Goal: Task Accomplishment & Management: Use online tool/utility

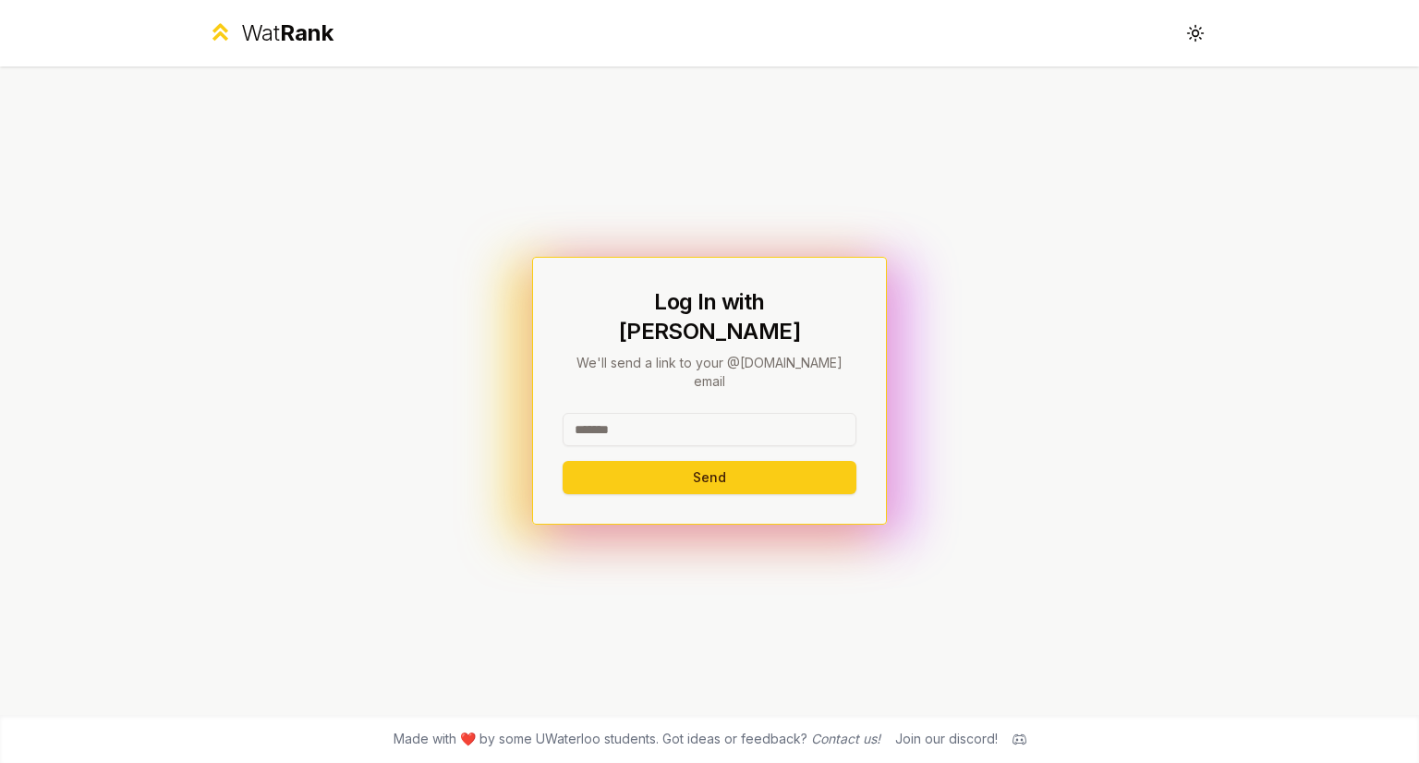
click at [639, 413] on input at bounding box center [709, 429] width 294 height 33
type input "*****"
click at [635, 461] on button "Send" at bounding box center [709, 477] width 294 height 33
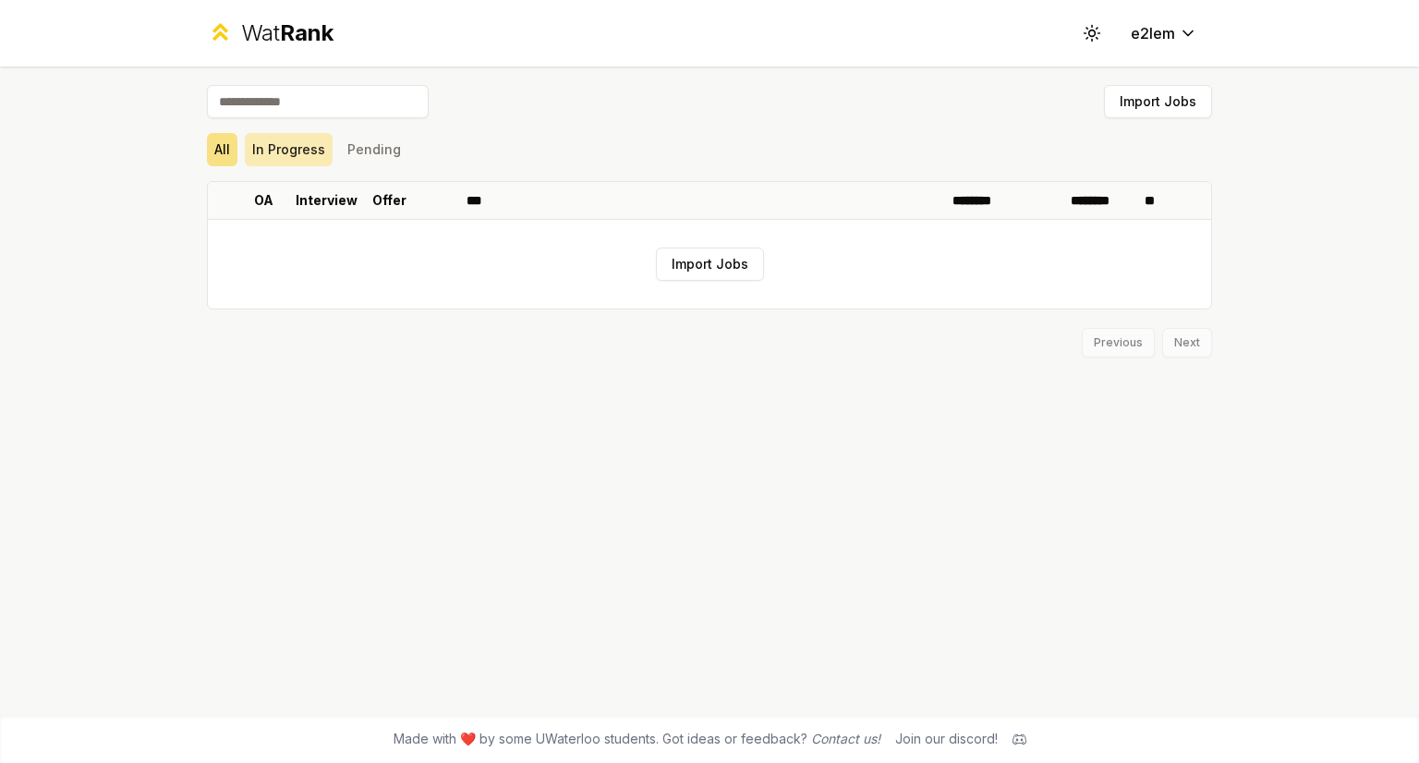
click at [294, 156] on button "In Progress" at bounding box center [289, 149] width 88 height 33
click at [381, 169] on div "All In Progress Pending" at bounding box center [709, 150] width 1005 height 48
click at [675, 263] on button "Import Jobs" at bounding box center [710, 264] width 108 height 33
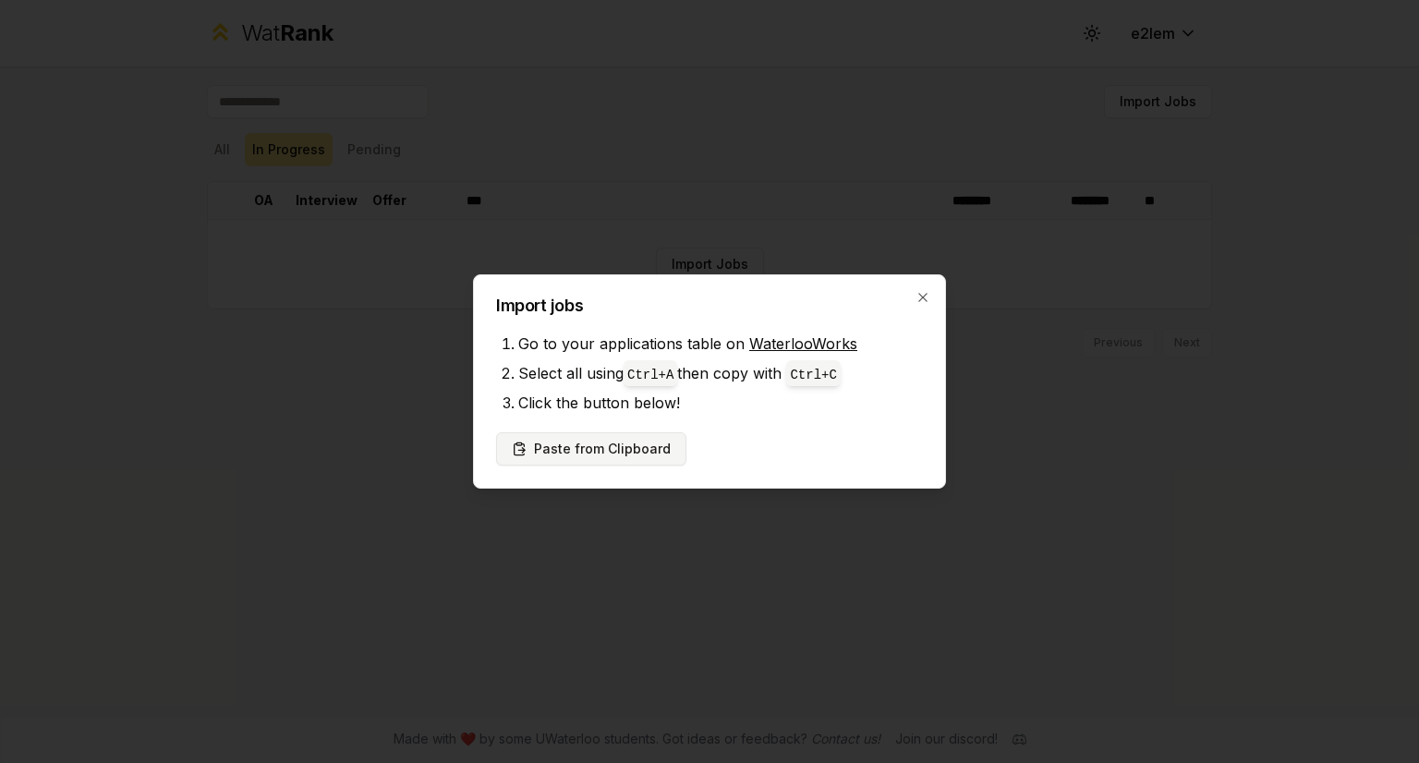
click at [647, 442] on button "Paste from Clipboard" at bounding box center [591, 448] width 190 height 33
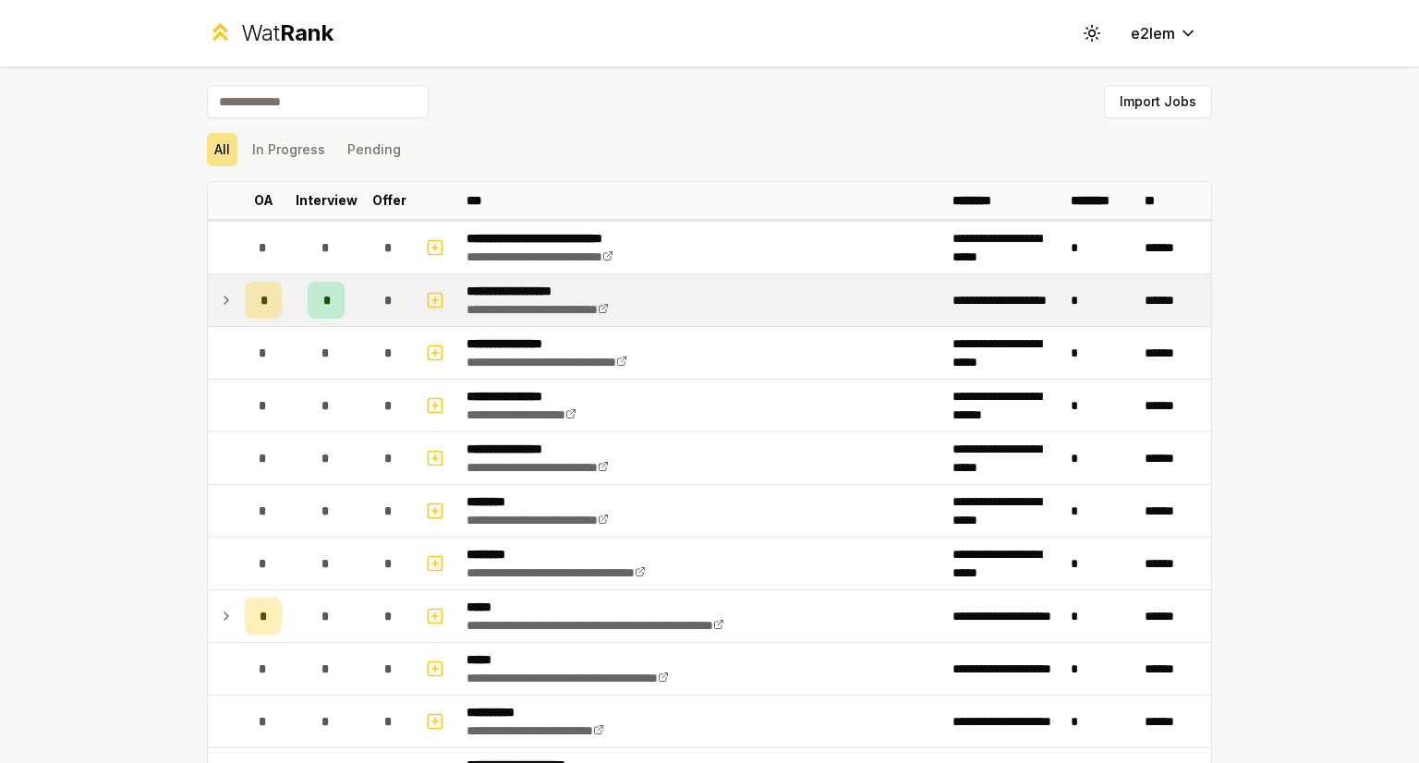
click at [324, 299] on div "*" at bounding box center [326, 300] width 37 height 37
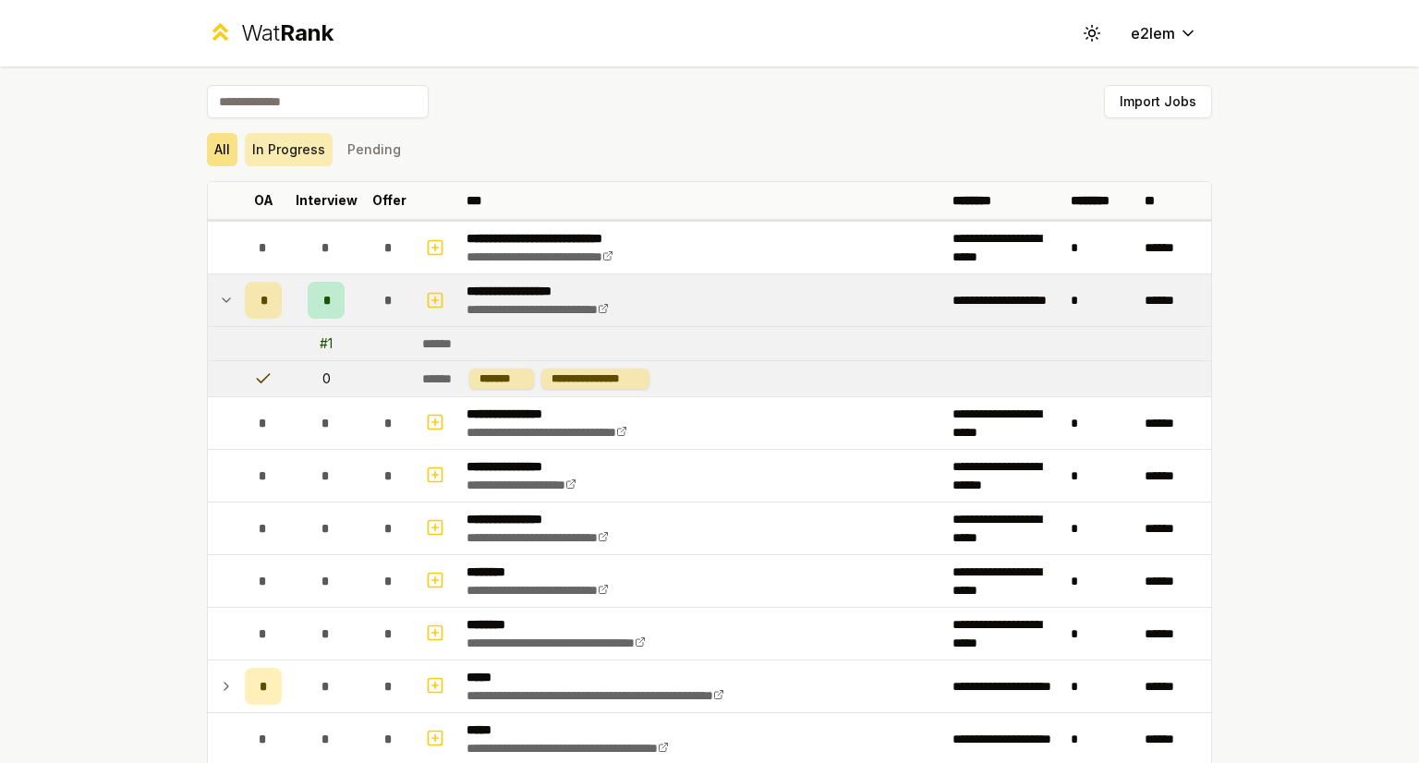
click at [295, 146] on button "In Progress" at bounding box center [289, 149] width 88 height 33
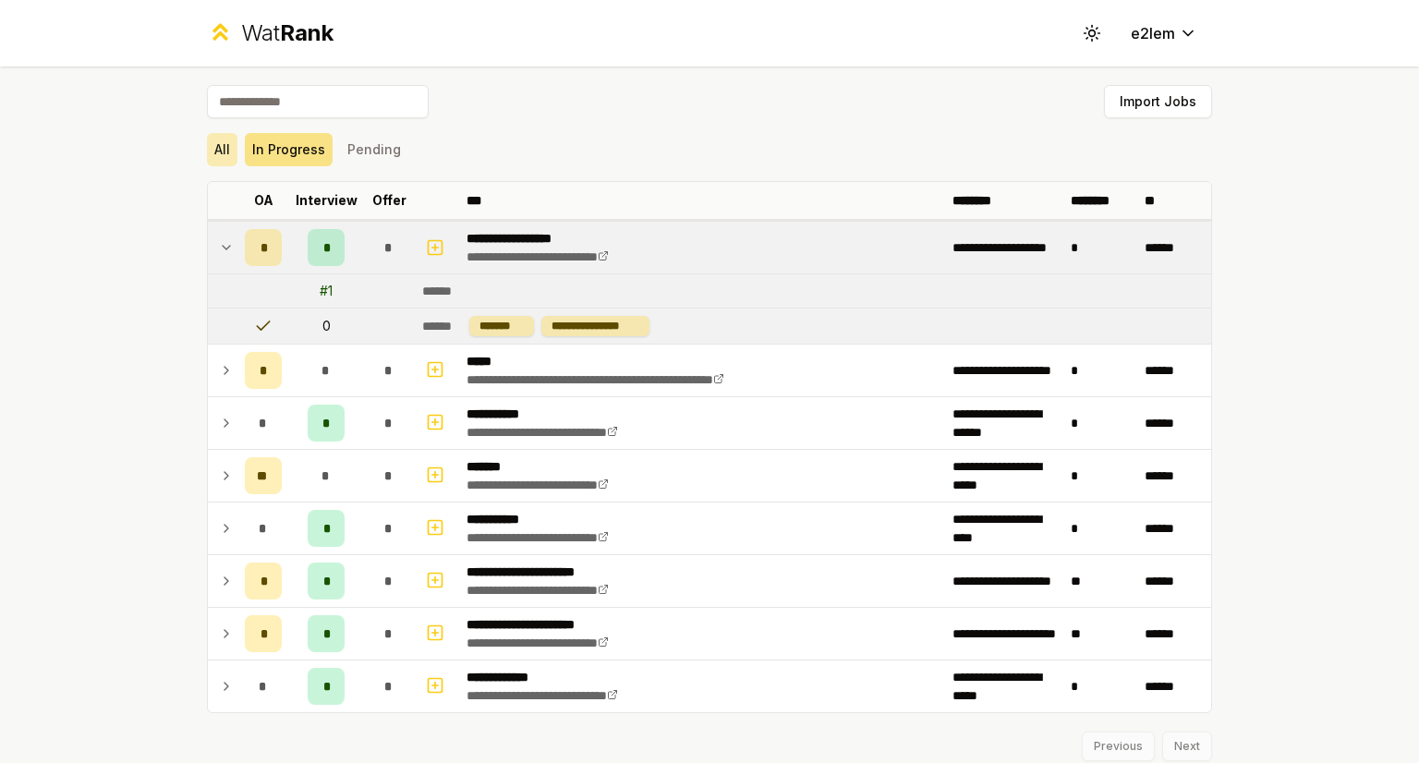
click at [216, 162] on button "All" at bounding box center [222, 149] width 30 height 33
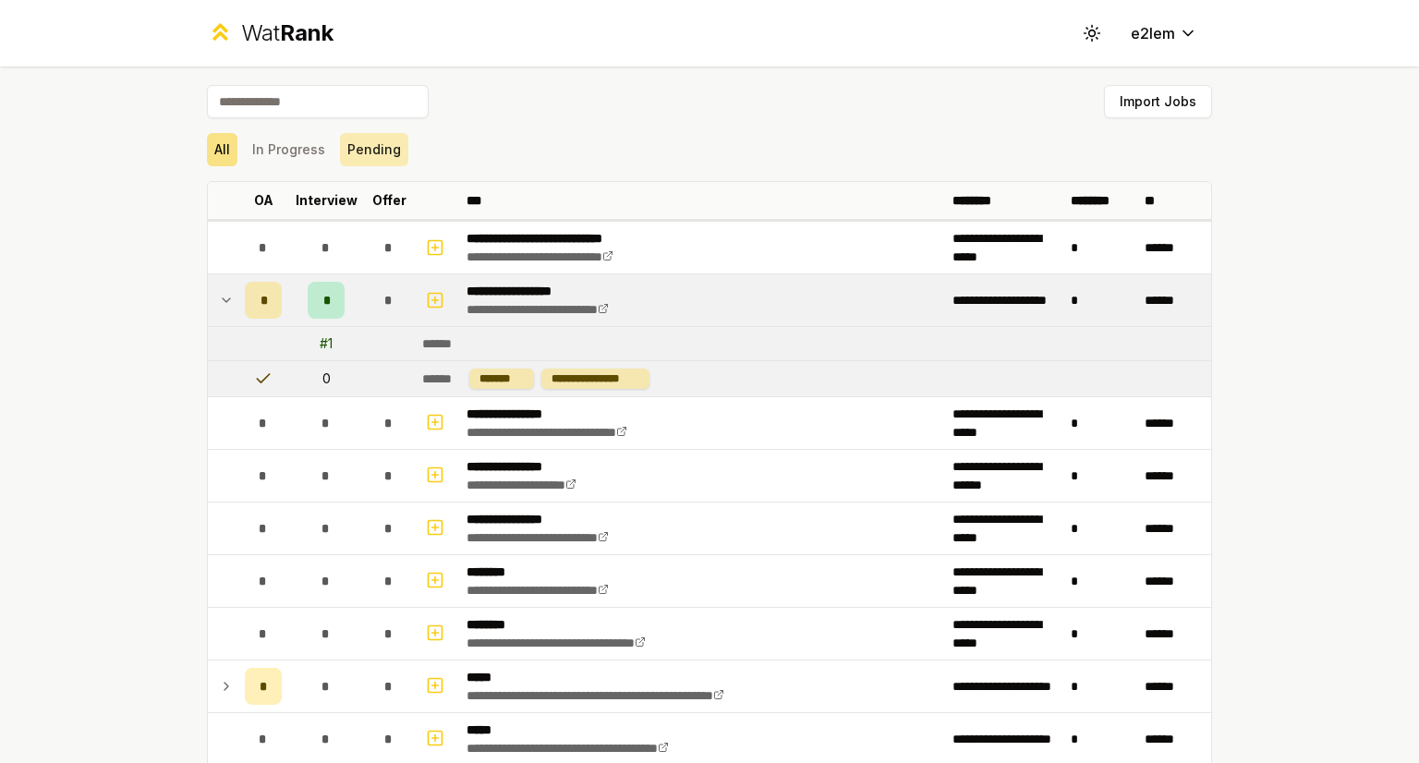
click at [356, 147] on button "Pending" at bounding box center [374, 149] width 68 height 33
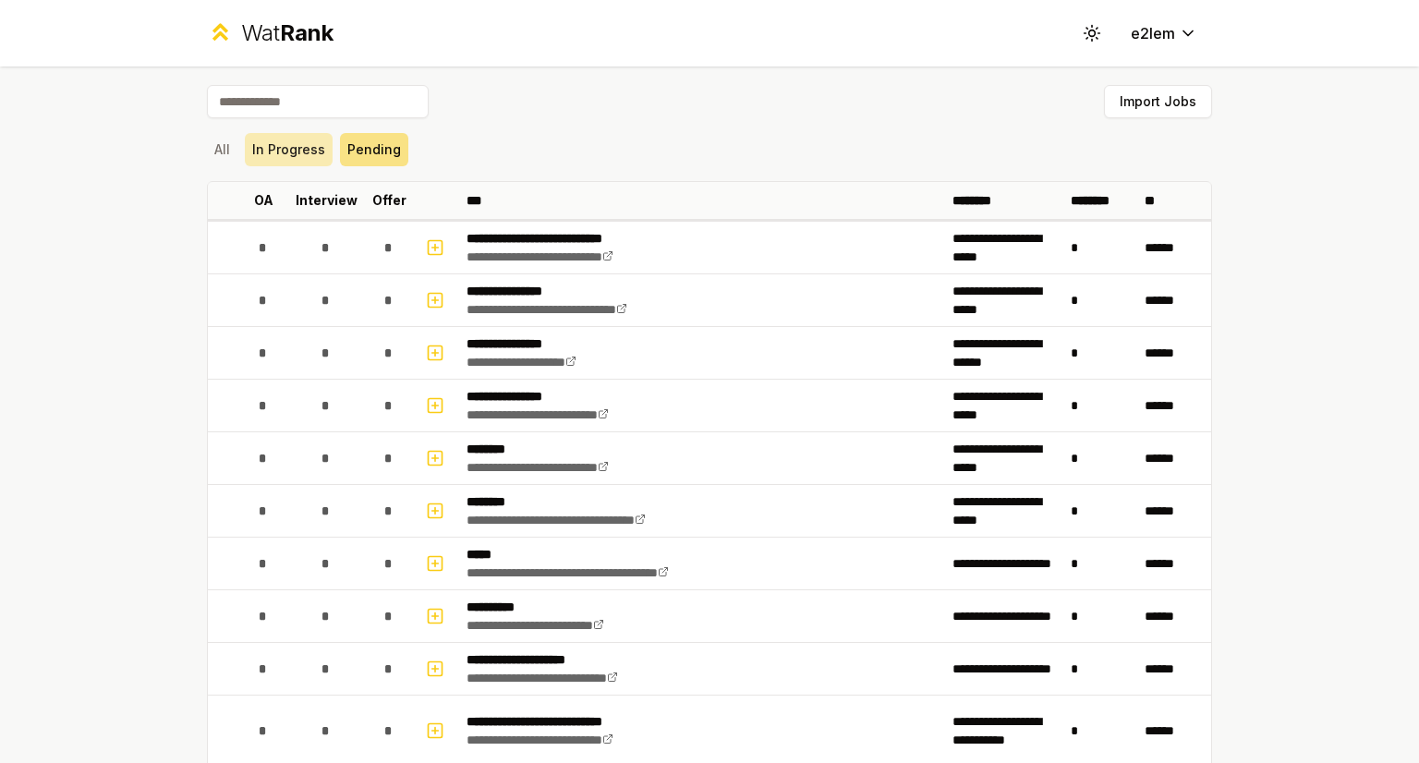
click at [293, 159] on button "In Progress" at bounding box center [289, 149] width 88 height 33
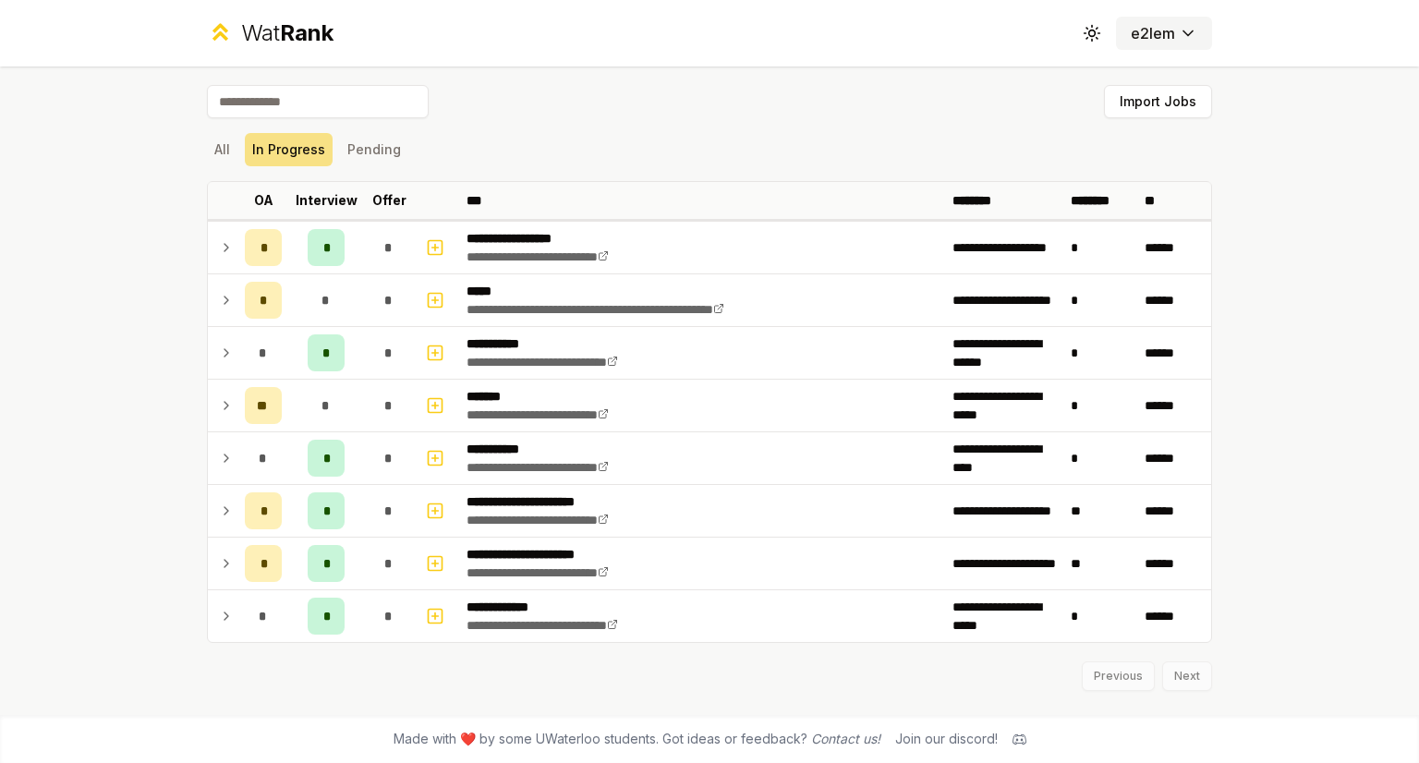
click at [1191, 32] on html "**********" at bounding box center [709, 381] width 1419 height 763
click at [692, 171] on html "**********" at bounding box center [709, 381] width 1419 height 763
click at [222, 145] on button "All" at bounding box center [222, 149] width 30 height 33
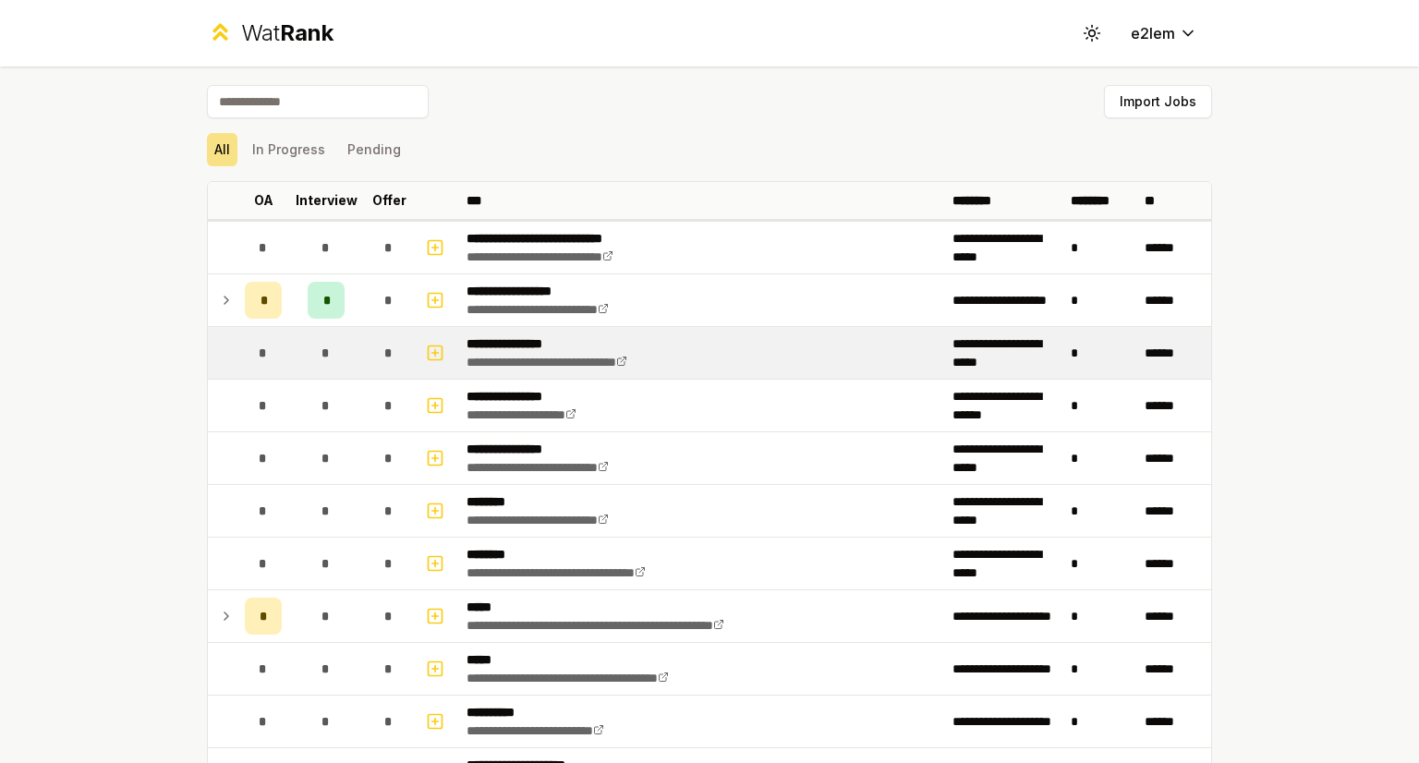
click at [217, 352] on td at bounding box center [223, 353] width 30 height 52
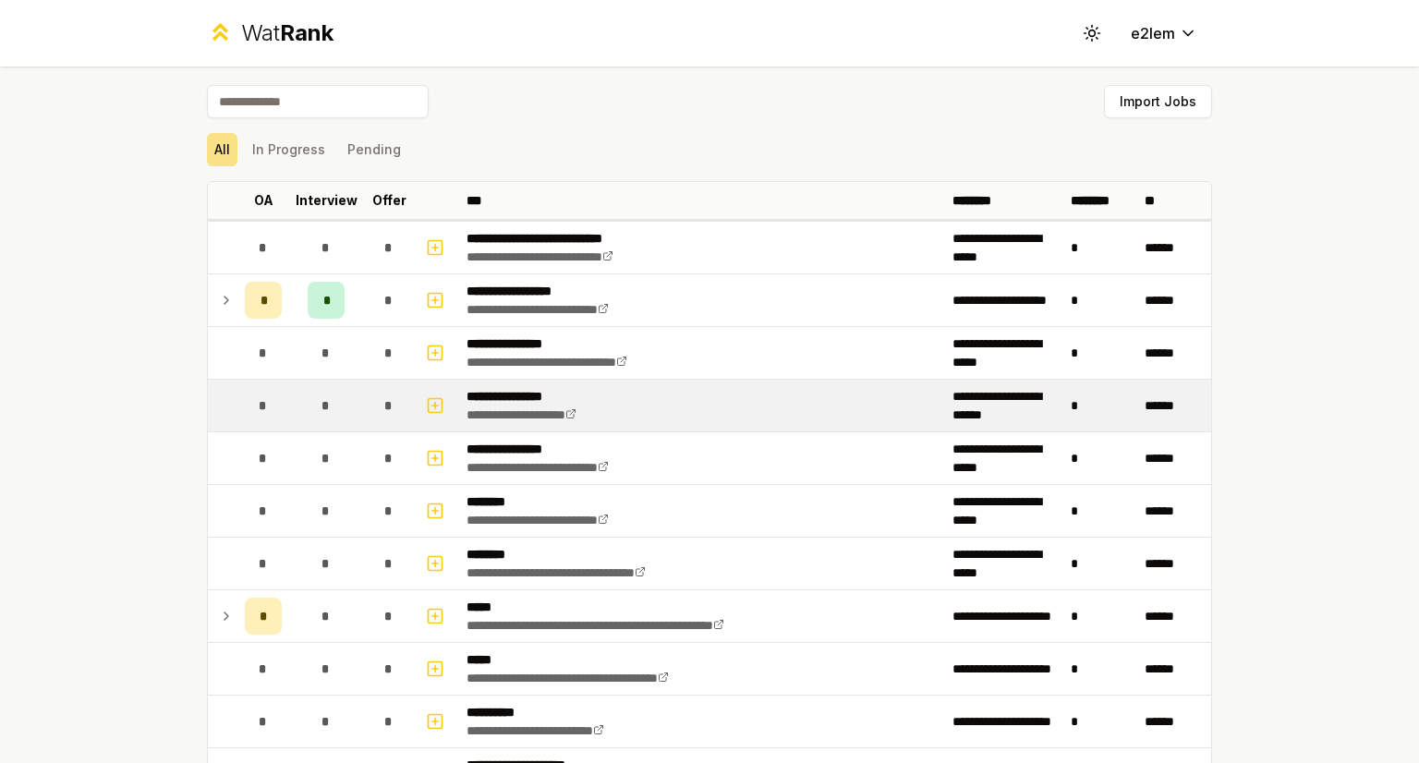
click at [228, 390] on td at bounding box center [223, 406] width 30 height 52
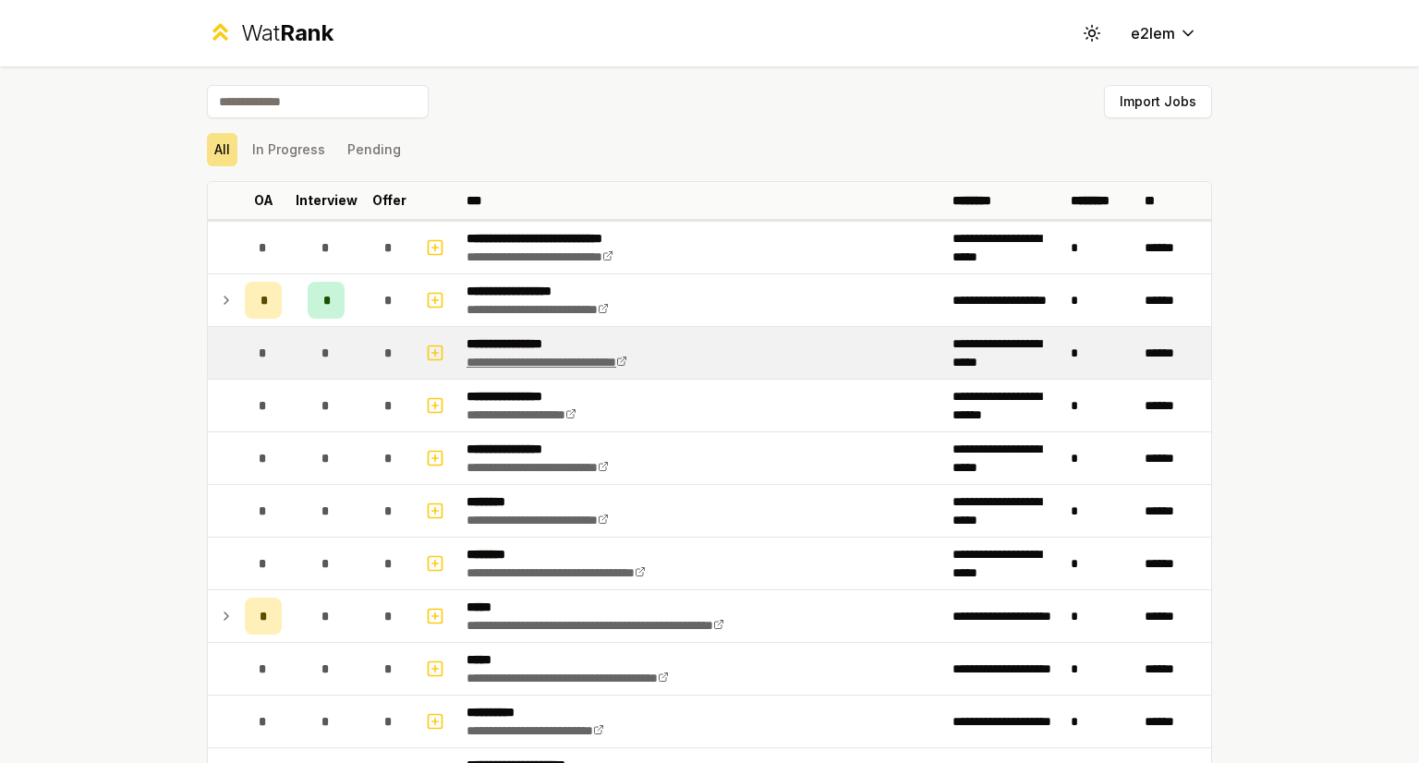
click at [505, 356] on link "**********" at bounding box center [546, 362] width 161 height 13
click at [526, 341] on p "**********" at bounding box center [578, 343] width 225 height 18
click at [426, 356] on icon "button" at bounding box center [435, 353] width 18 height 22
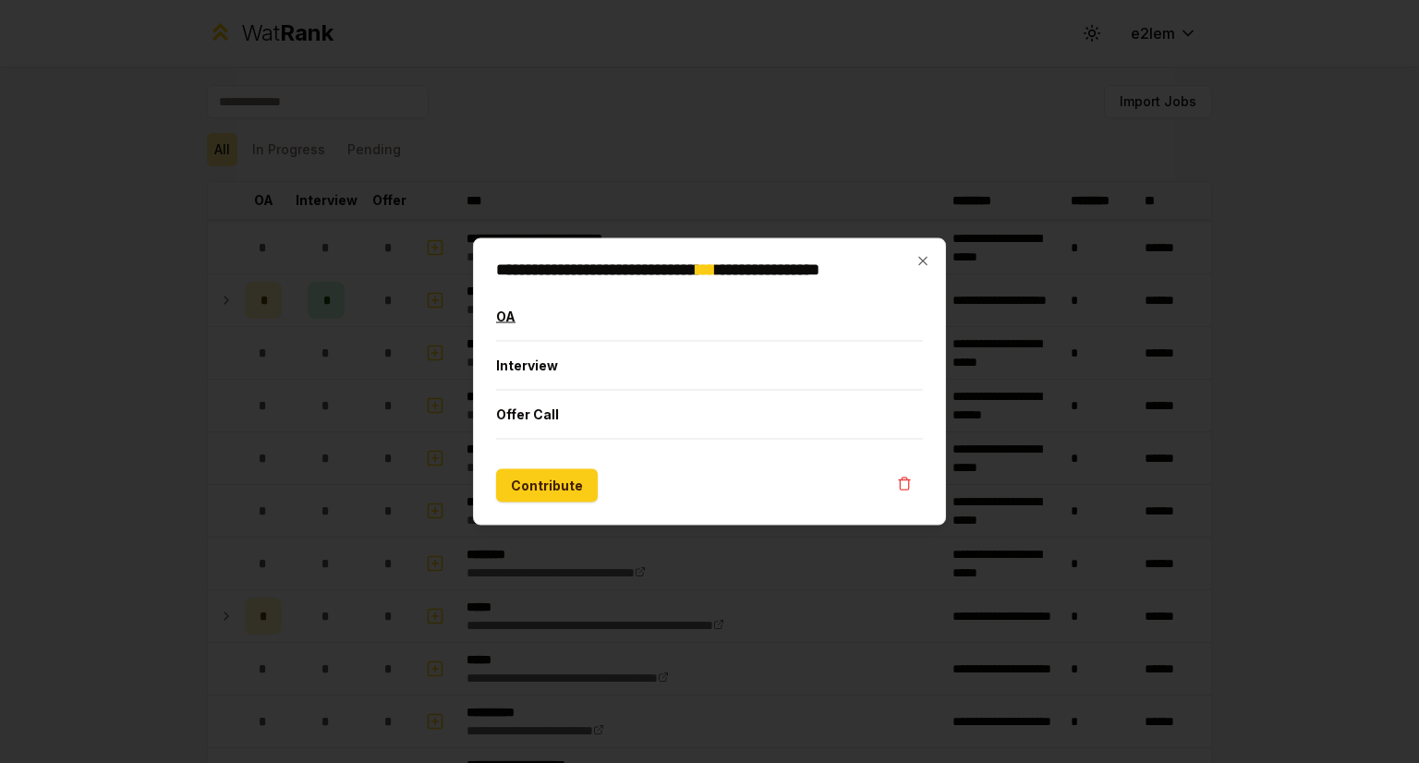
click at [513, 322] on button "OA" at bounding box center [709, 317] width 427 height 48
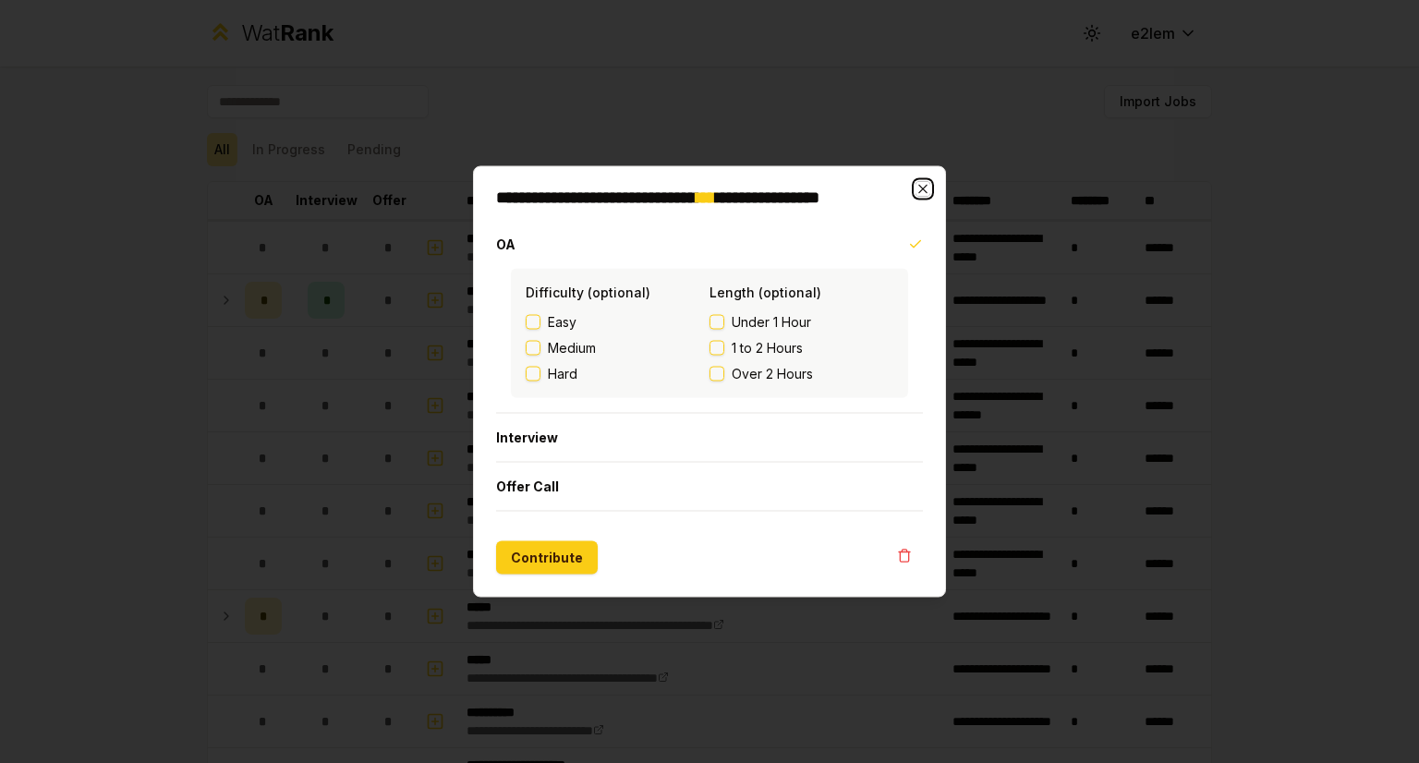
click at [923, 182] on icon "button" at bounding box center [922, 189] width 15 height 15
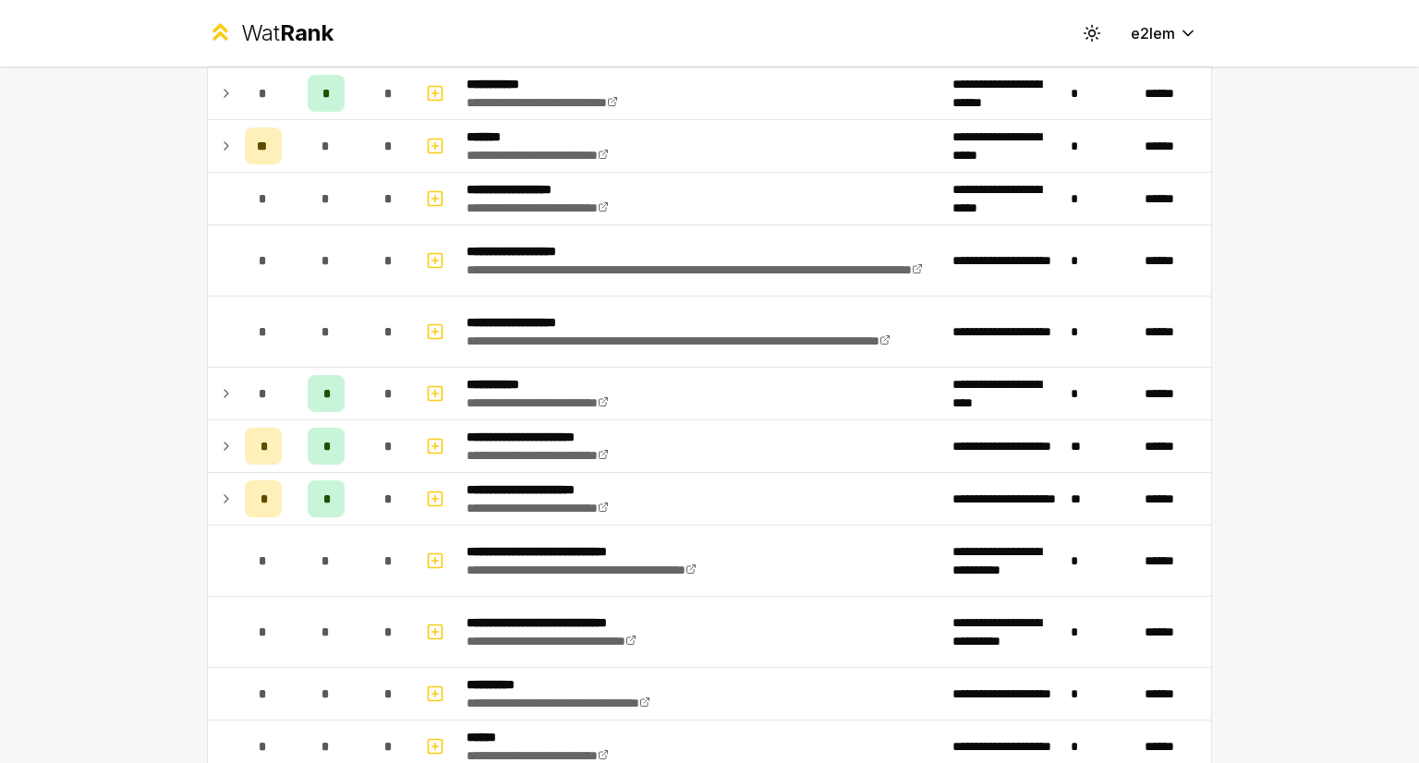
scroll to position [2047, 0]
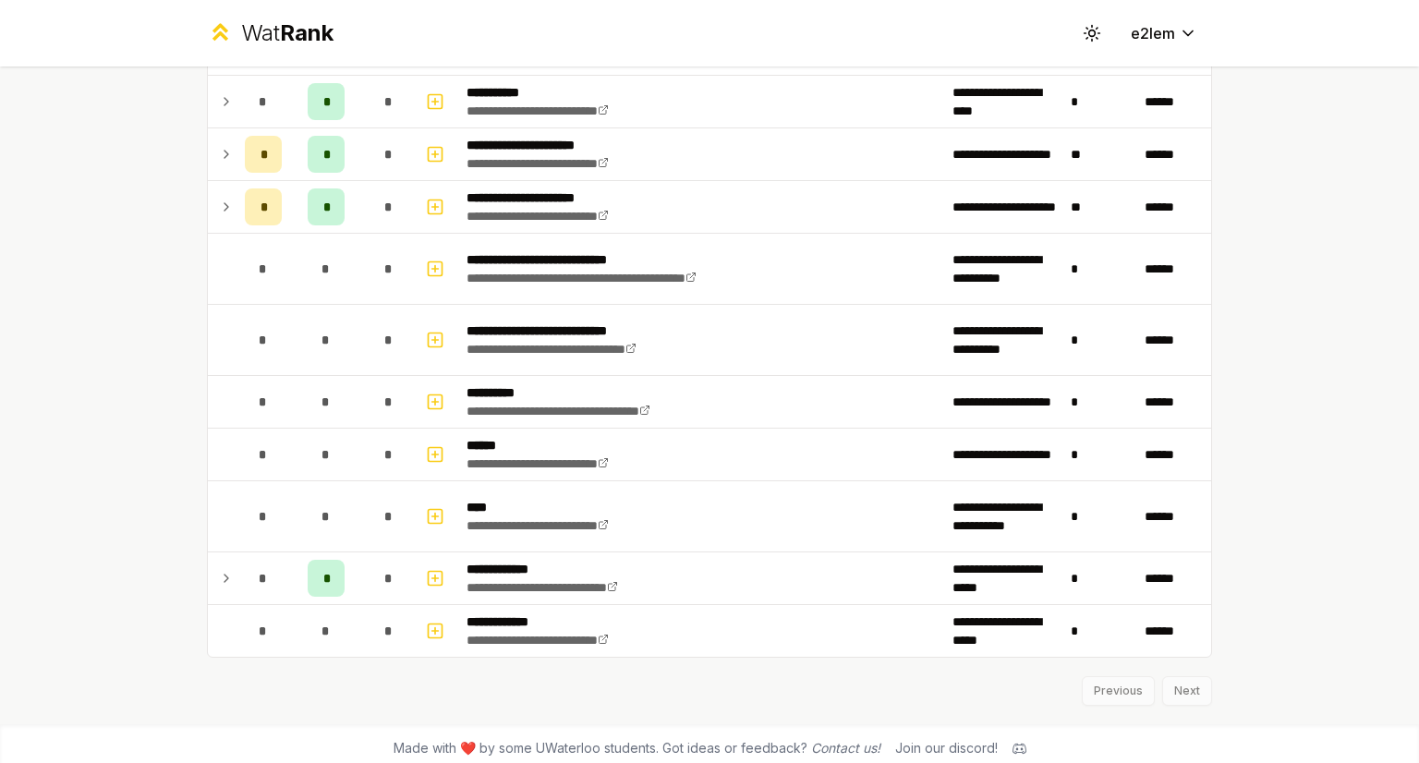
click at [1171, 679] on div "Previous Next" at bounding box center [709, 682] width 1005 height 48
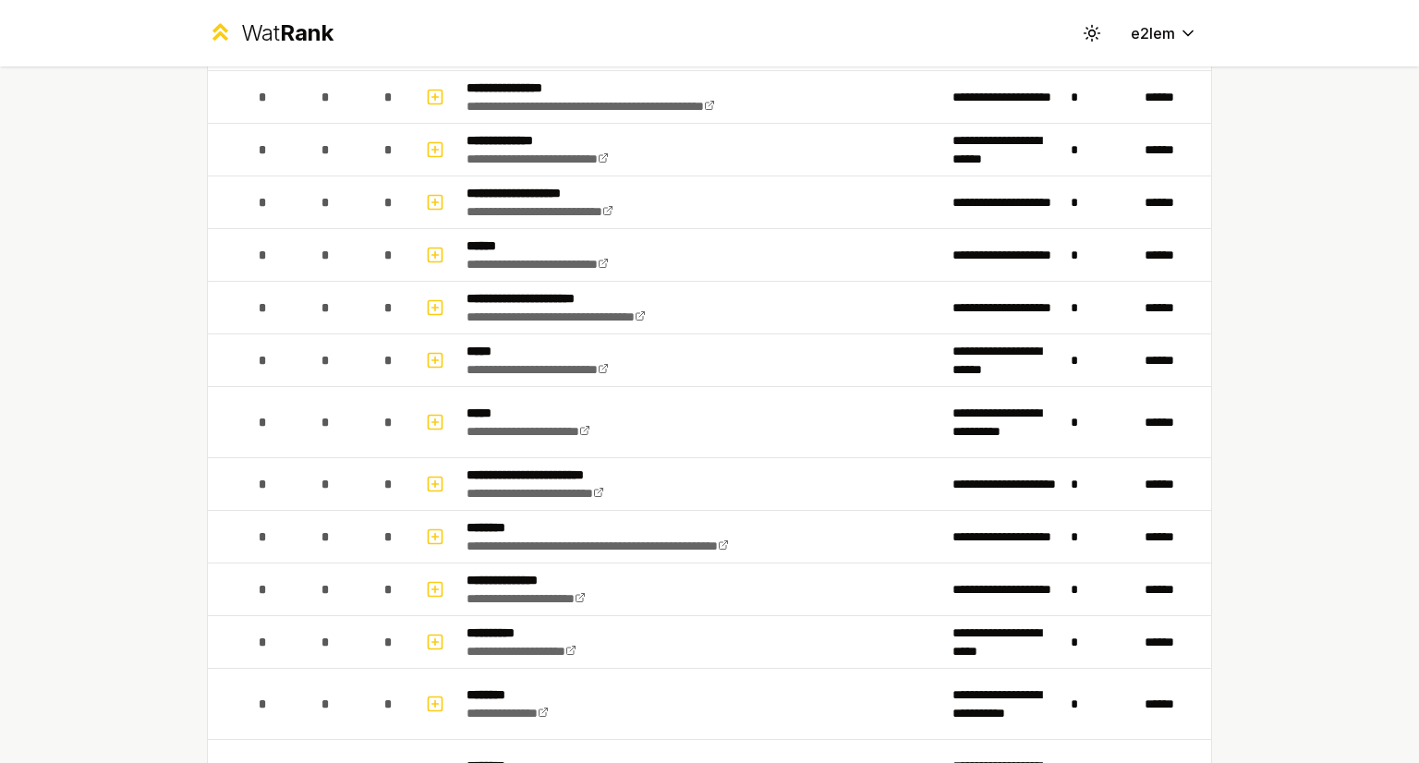
scroll to position [0, 0]
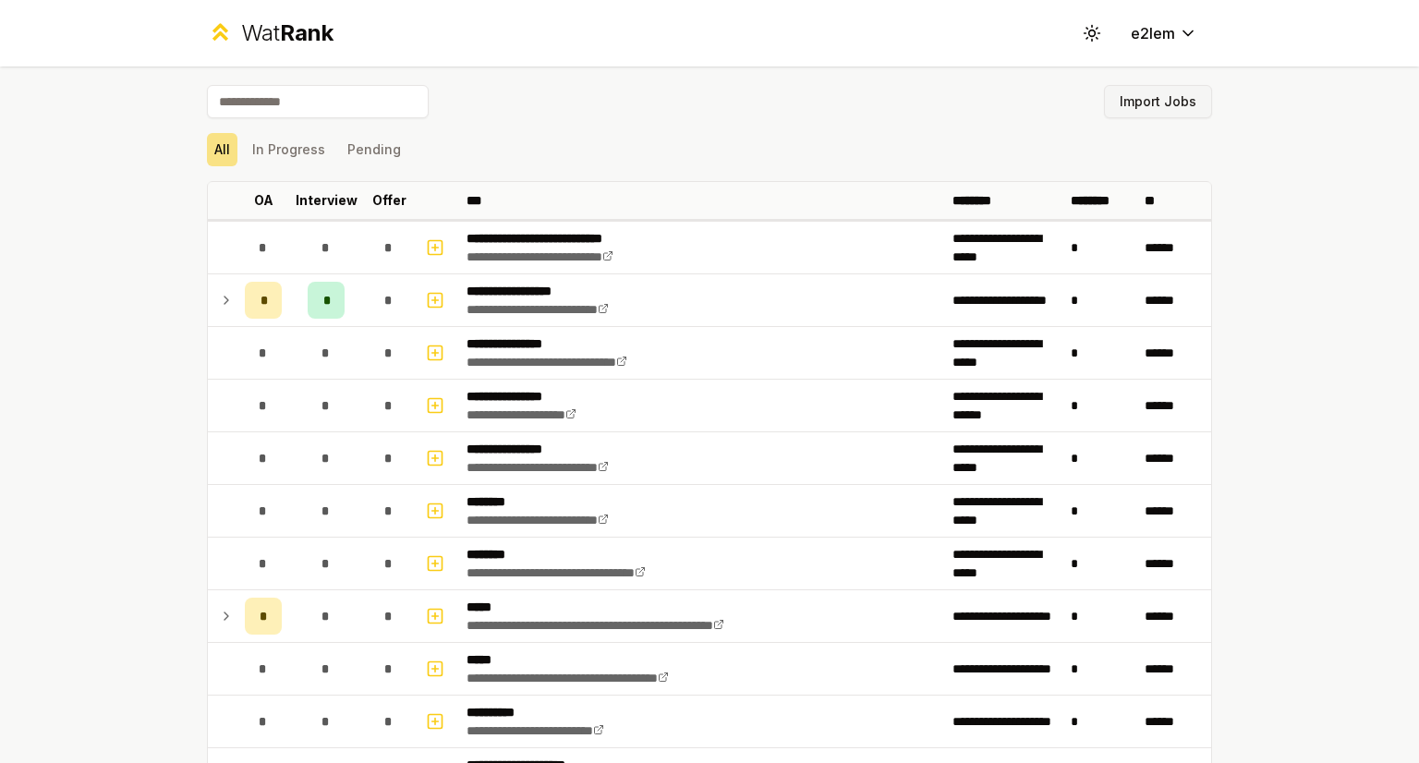
click at [1111, 97] on button "Import Jobs" at bounding box center [1158, 101] width 108 height 33
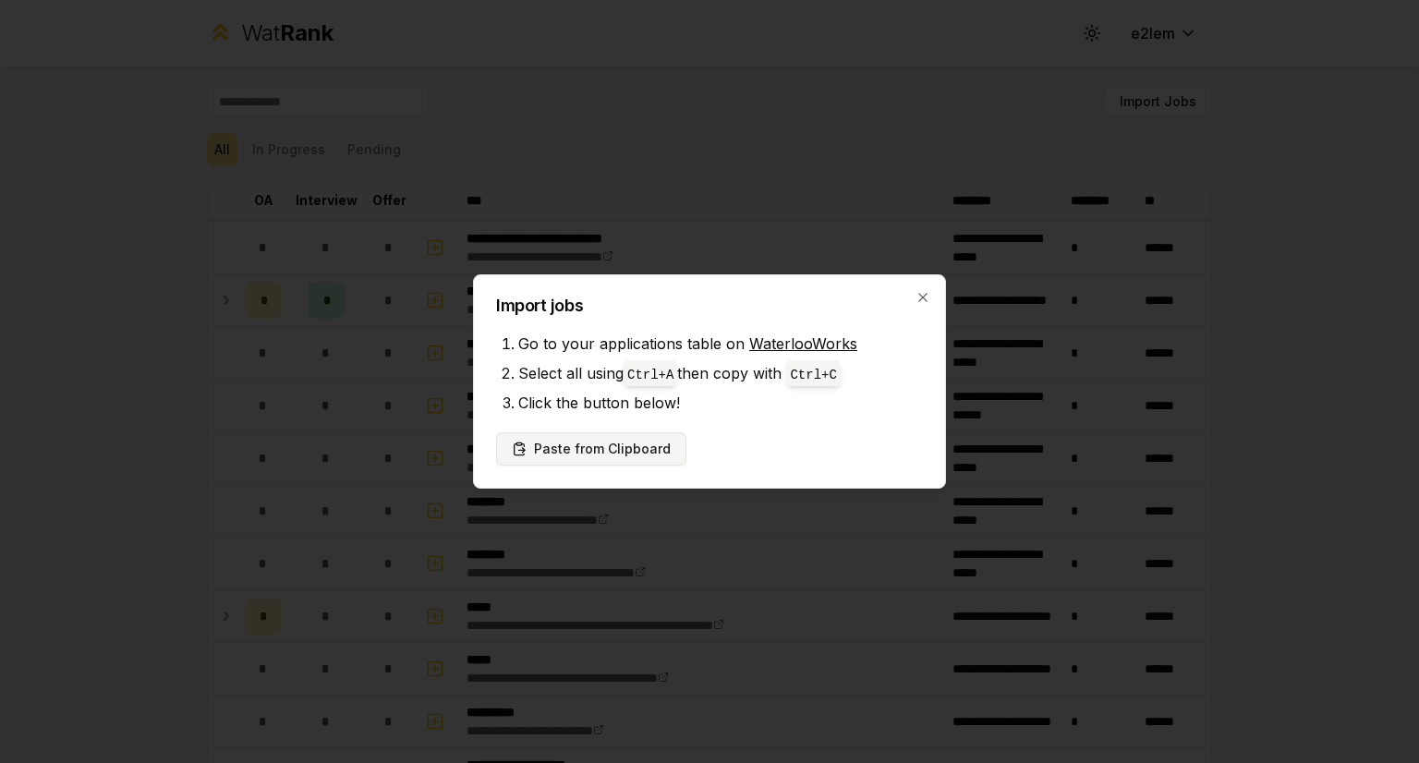
click at [600, 455] on button "Paste from Clipboard" at bounding box center [591, 448] width 190 height 33
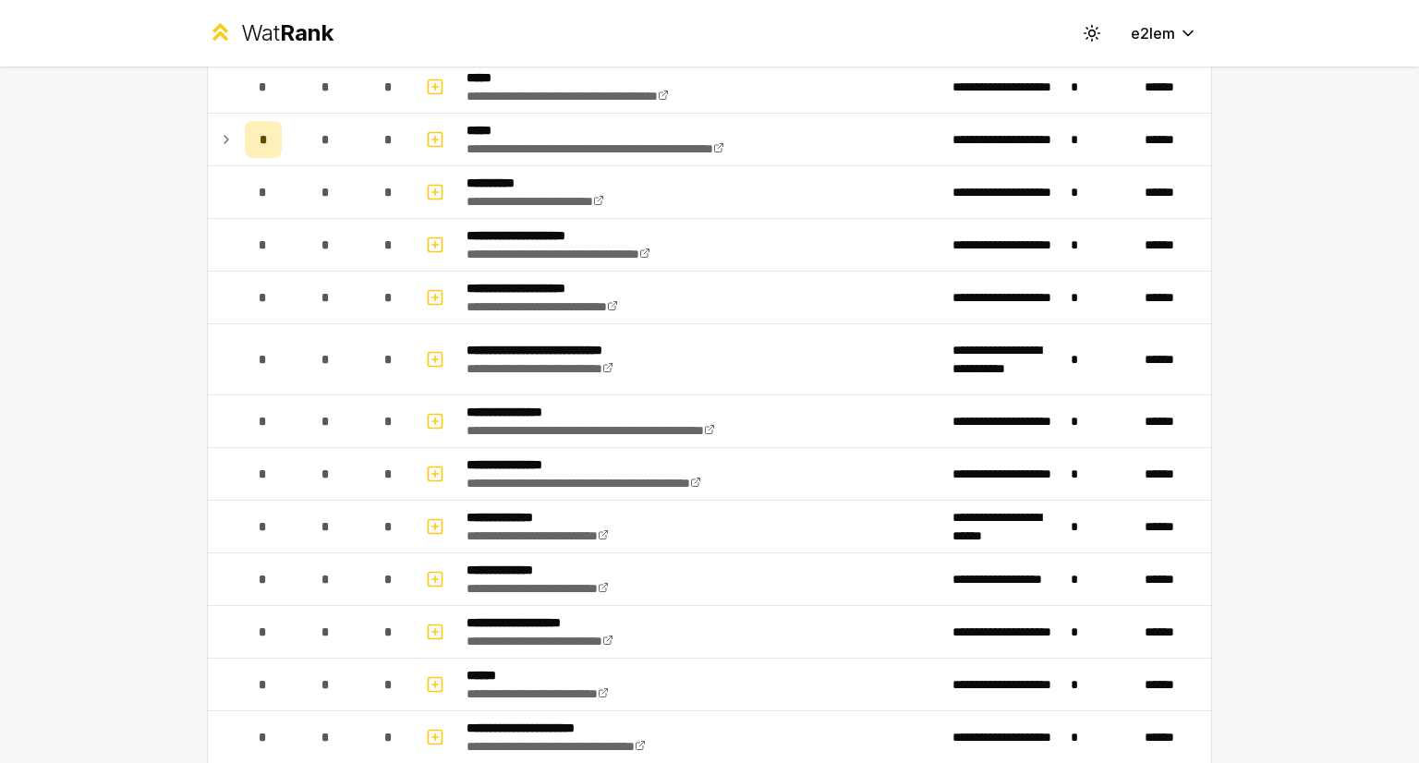
scroll to position [584, 0]
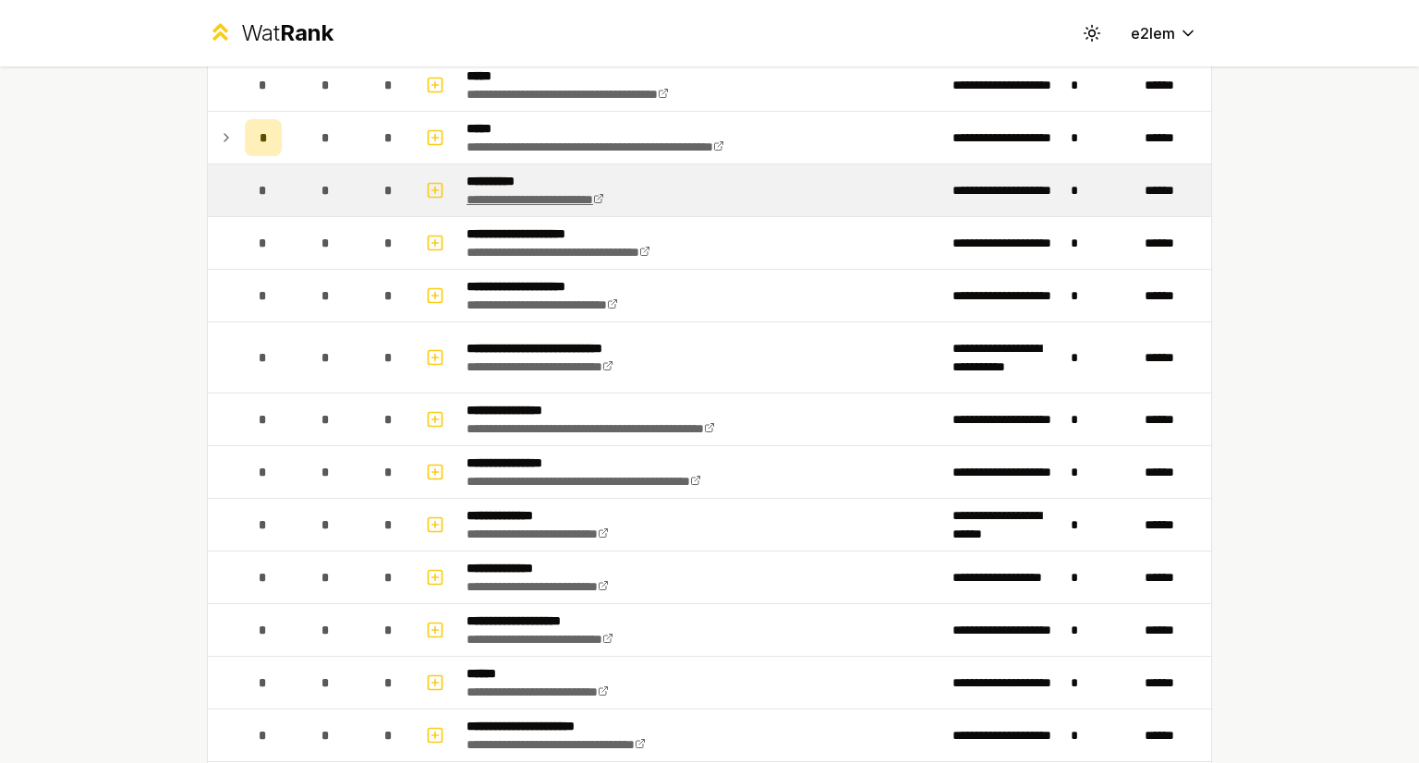
click at [604, 199] on icon at bounding box center [598, 198] width 11 height 11
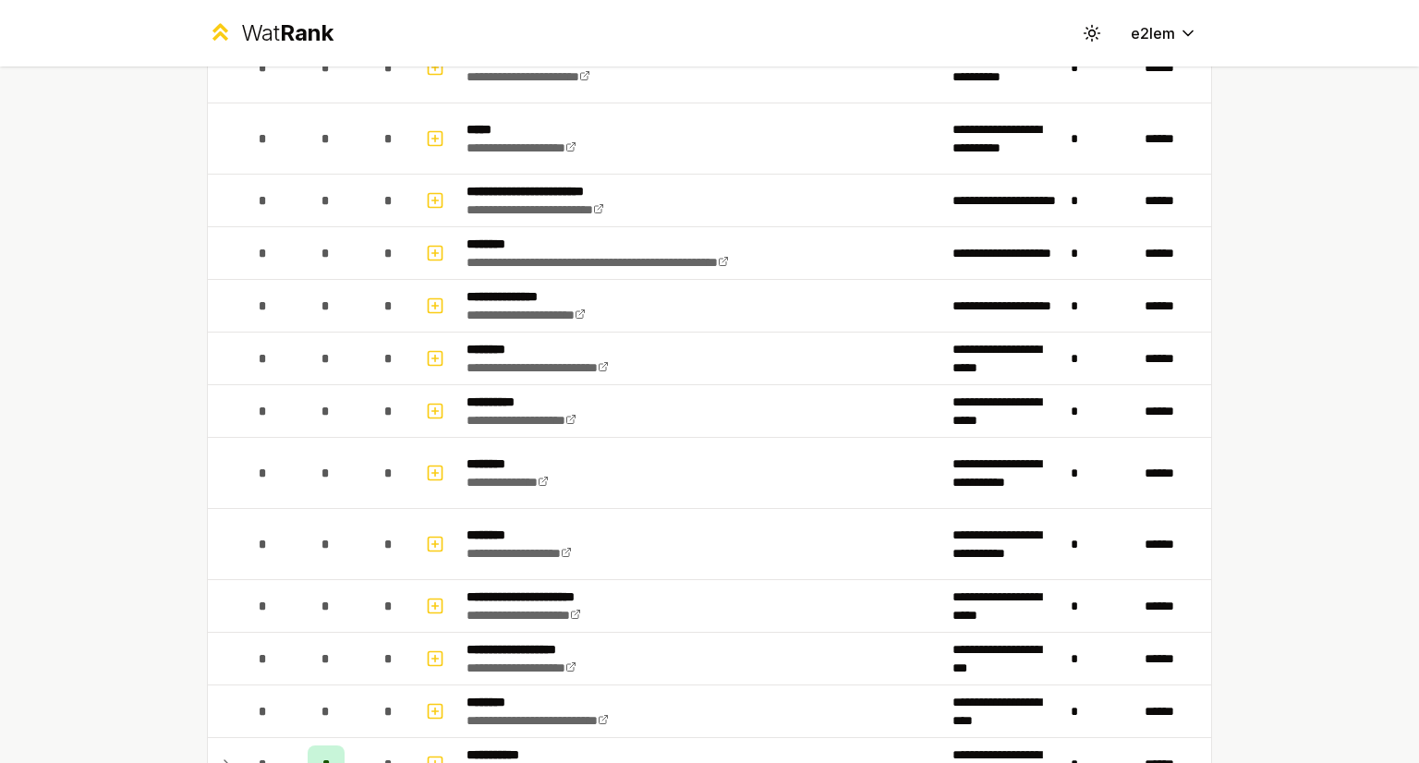
scroll to position [1419, 0]
